Goal: Feedback & Contribution: Leave review/rating

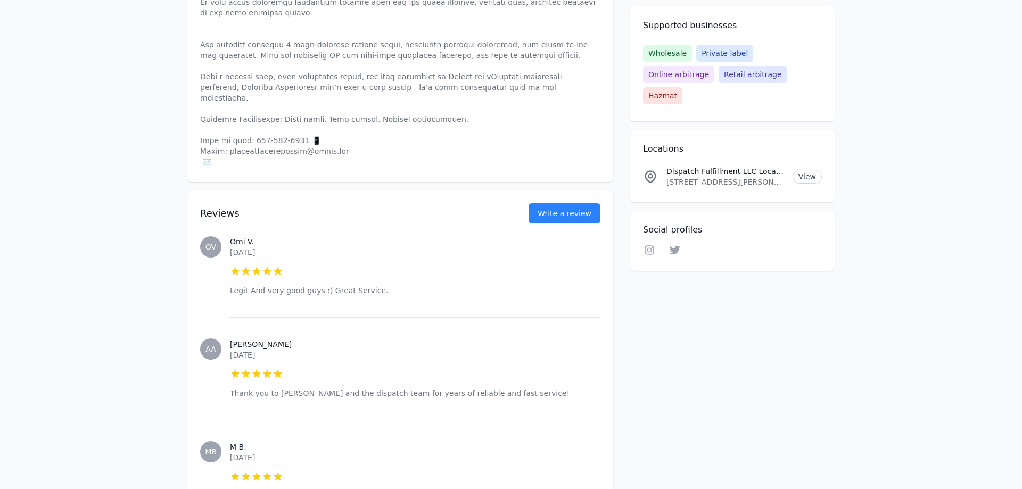
scroll to position [597, 0]
click at [571, 202] on link "Write a review" at bounding box center [564, 212] width 72 height 20
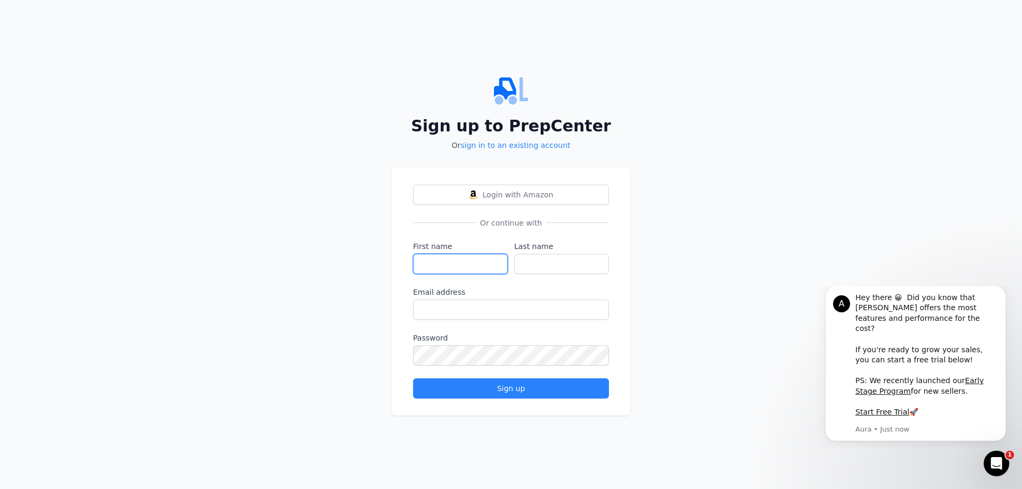
click at [452, 258] on input "First name" at bounding box center [460, 264] width 95 height 20
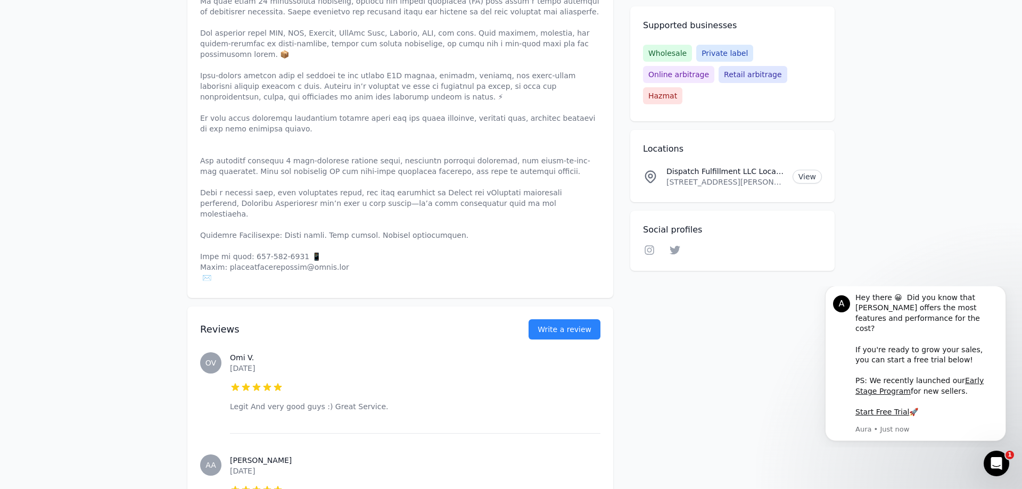
scroll to position [380, 0]
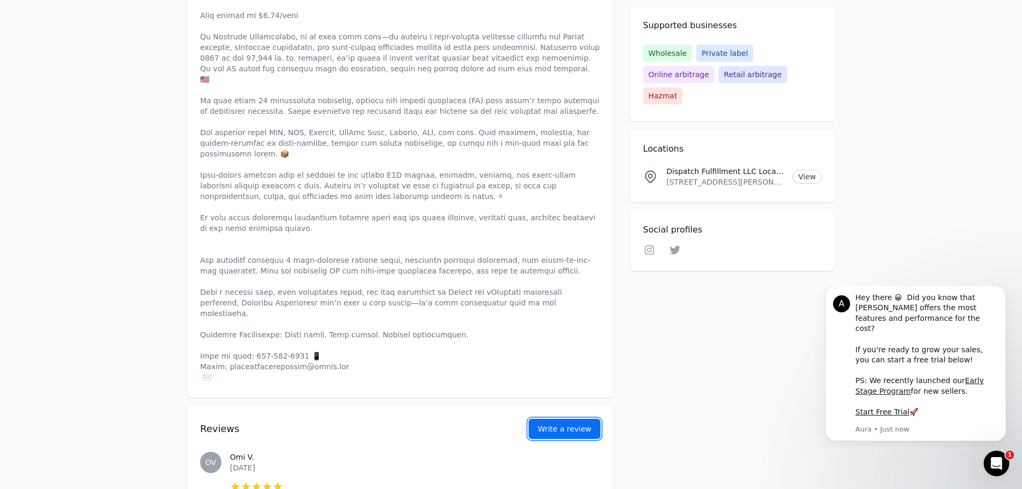
click at [558, 419] on link "Write a review" at bounding box center [564, 429] width 72 height 20
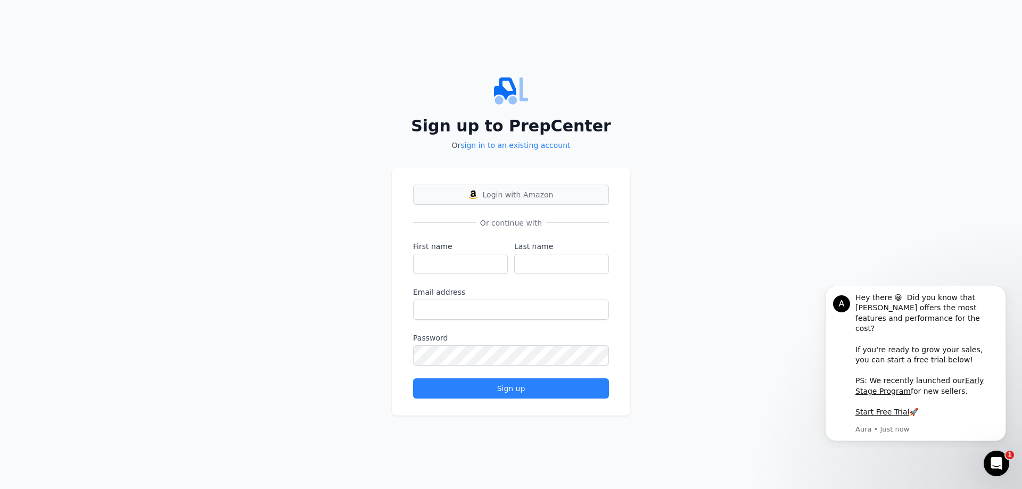
click at [479, 200] on button "Login with Amazon" at bounding box center [511, 195] width 196 height 20
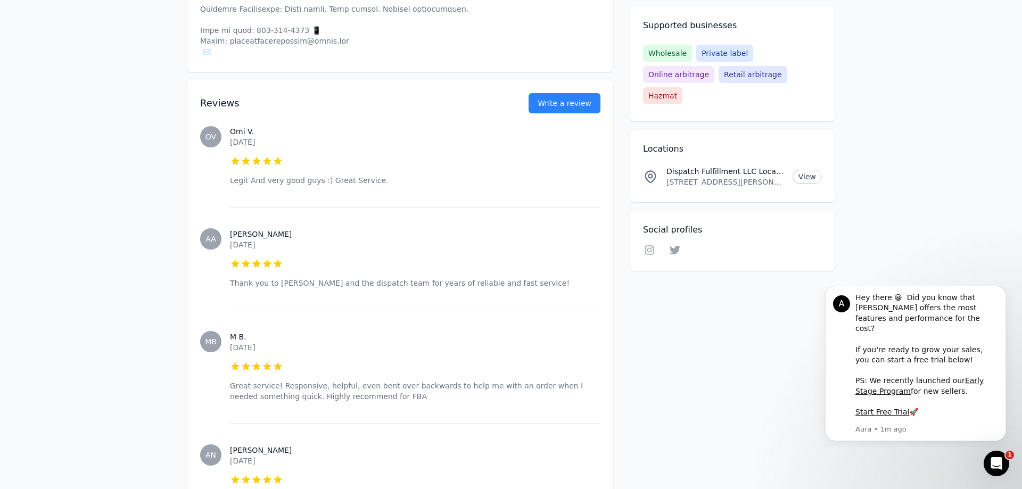
scroll to position [597, 0]
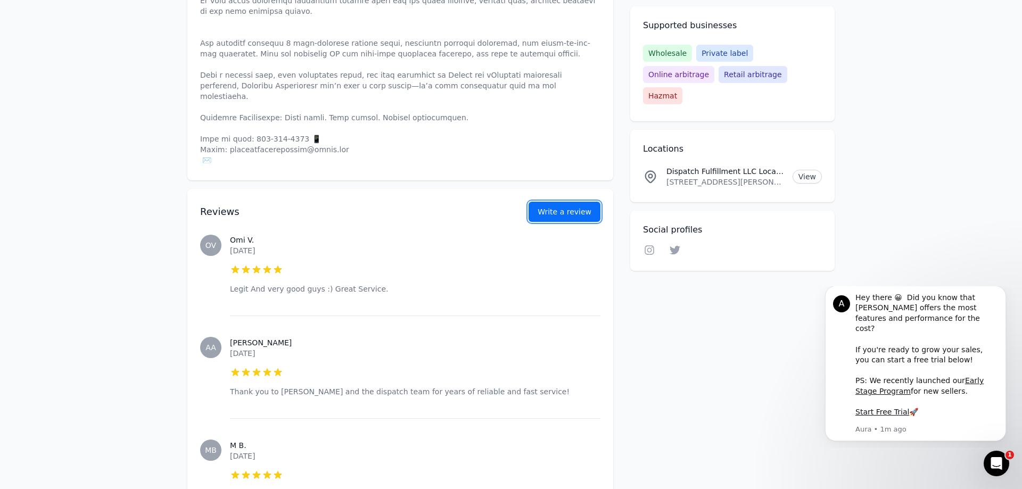
click at [562, 202] on button "Write a review" at bounding box center [564, 212] width 72 height 20
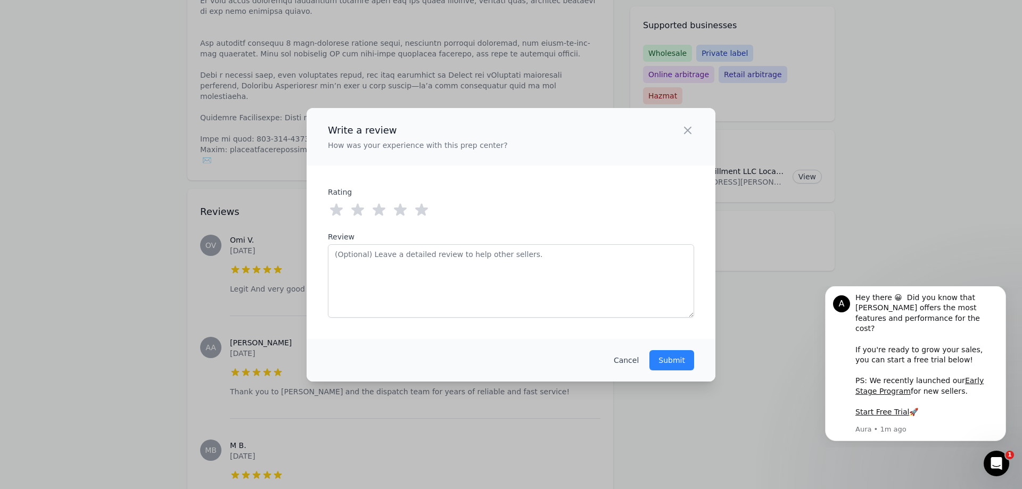
click at [421, 208] on icon at bounding box center [421, 209] width 13 height 12
click at [418, 262] on textarea "Review" at bounding box center [511, 280] width 366 height 73
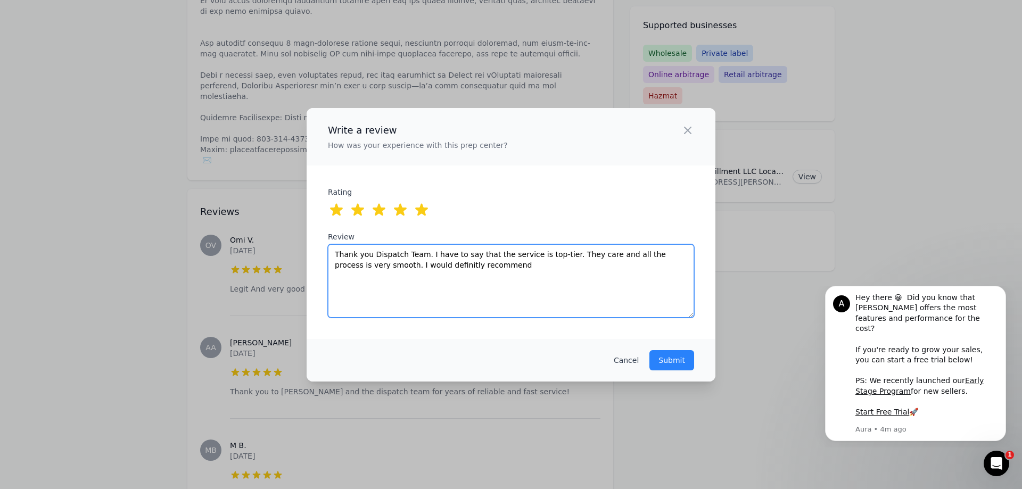
paste textarea "e service is truly top-tier — everything is handled with care and the whole pro…"
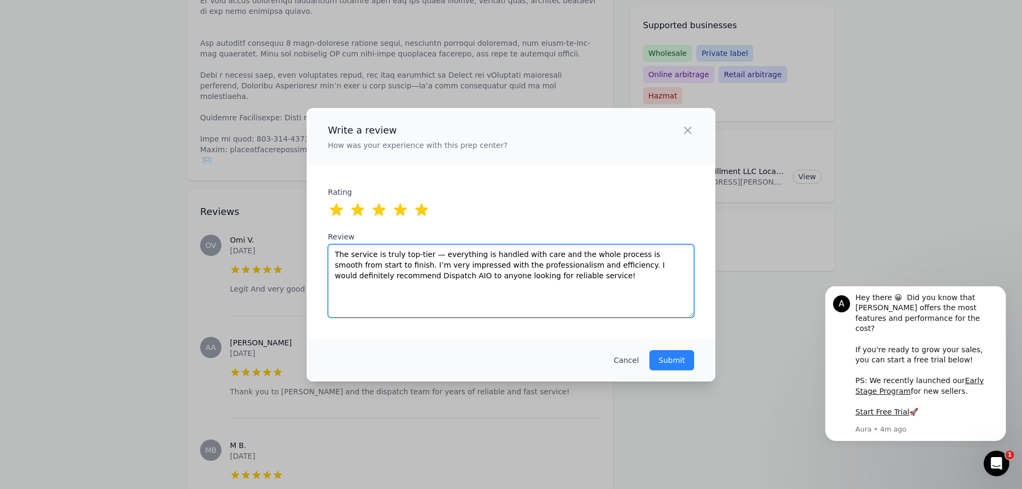
drag, startPoint x: 433, startPoint y: 255, endPoint x: 424, endPoint y: 254, distance: 9.1
click at [424, 254] on textarea "The service is truly top-tier — everything is handled with care and the whole p…" at bounding box center [511, 280] width 366 height 73
type textarea "The service is truly top-tier. Everything is handled with care and the whole pr…"
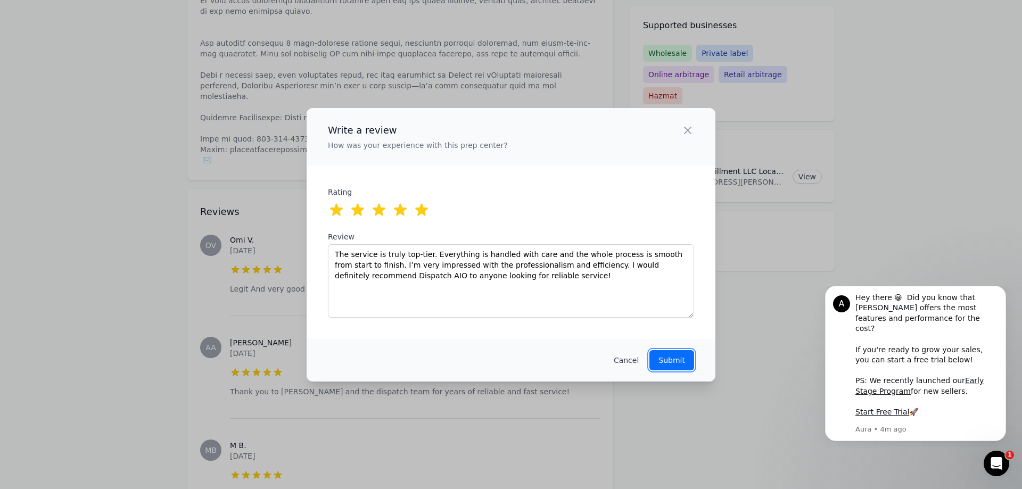
click at [669, 363] on p "Submit" at bounding box center [671, 360] width 27 height 11
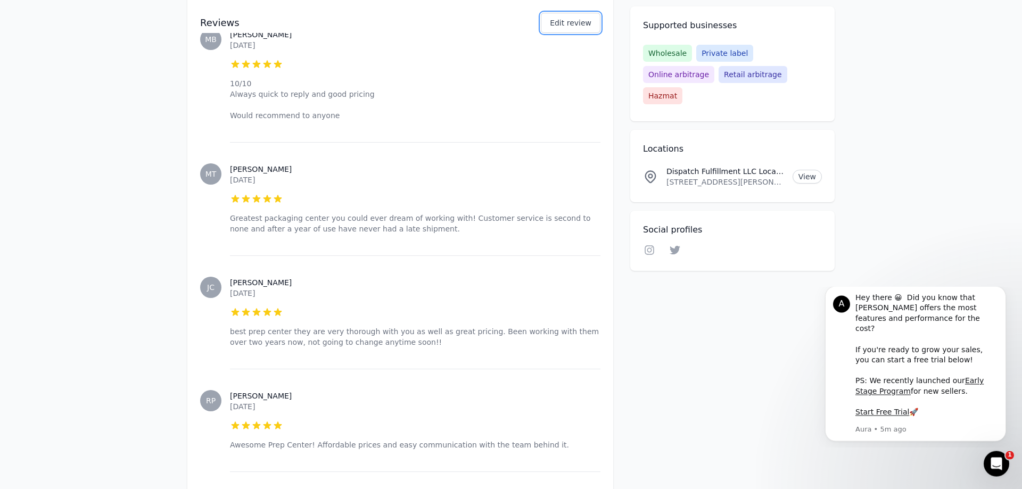
scroll to position [1900, 0]
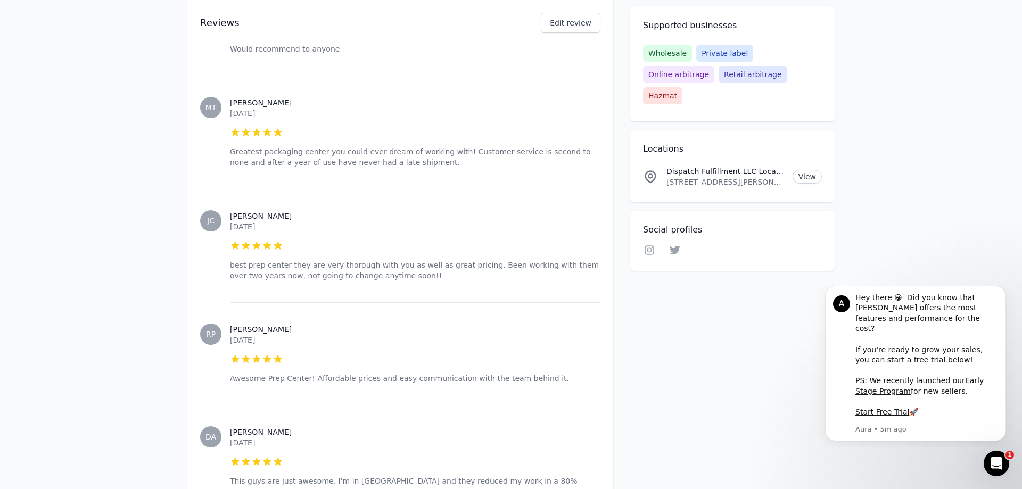
click at [405, 340] on div "[PERSON_NAME] [DATE] 5 out of 5 stars Awesome Prep Center! Affordable prices an…" at bounding box center [415, 353] width 370 height 103
